Goal: Task Accomplishment & Management: Manage account settings

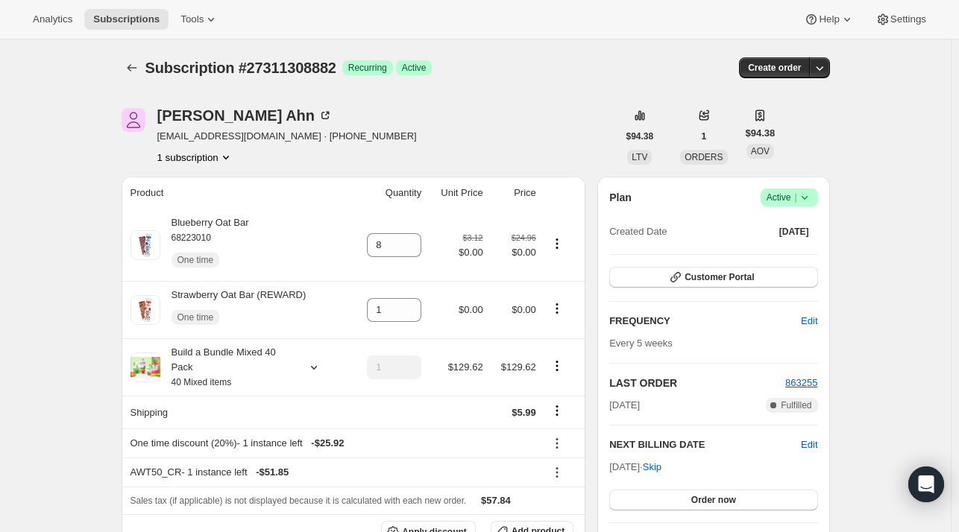
click at [125, 66] on button "Subscriptions" at bounding box center [132, 67] width 21 height 21
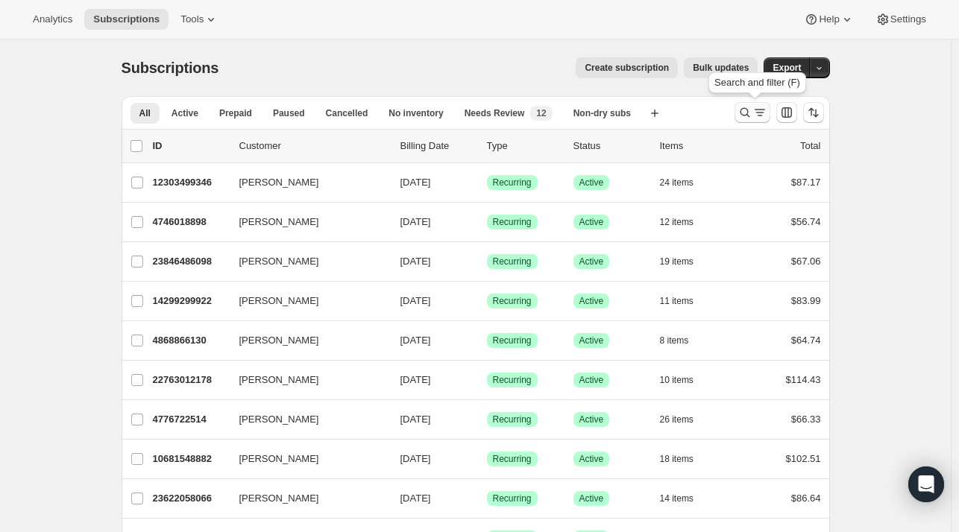
click at [745, 113] on icon "Search and filter results" at bounding box center [745, 112] width 15 height 15
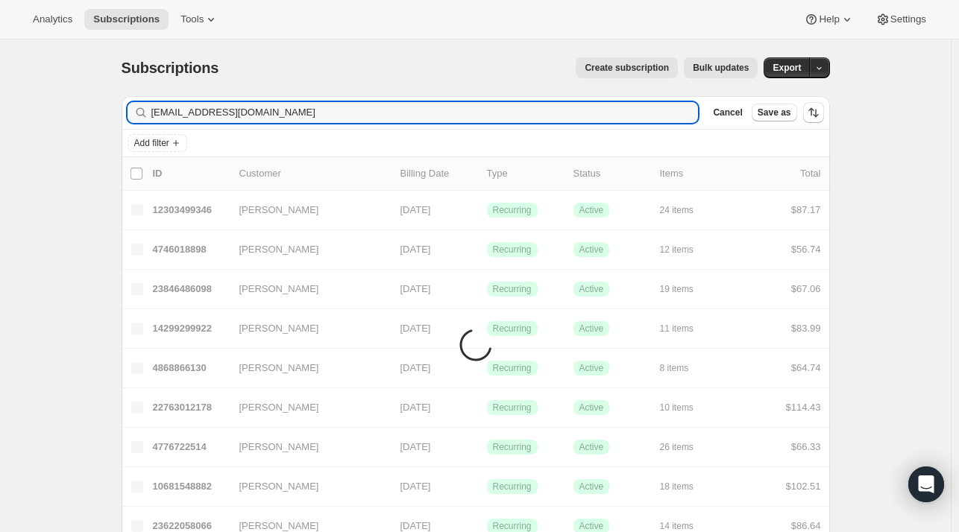
type input "[EMAIL_ADDRESS][DOMAIN_NAME]"
